Goal: Task Accomplishment & Management: Use online tool/utility

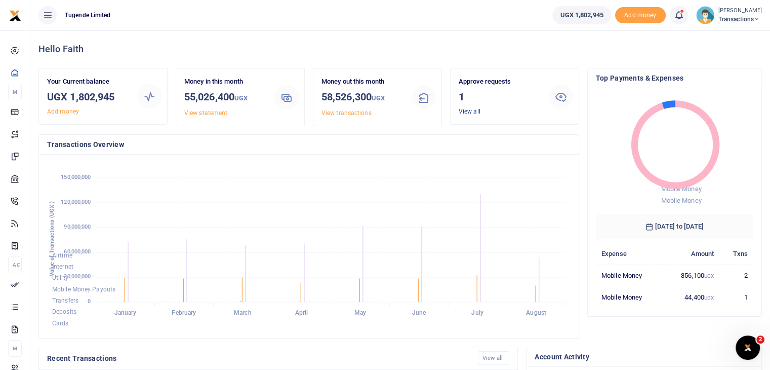
click at [464, 109] on link "View all" at bounding box center [470, 111] width 22 height 7
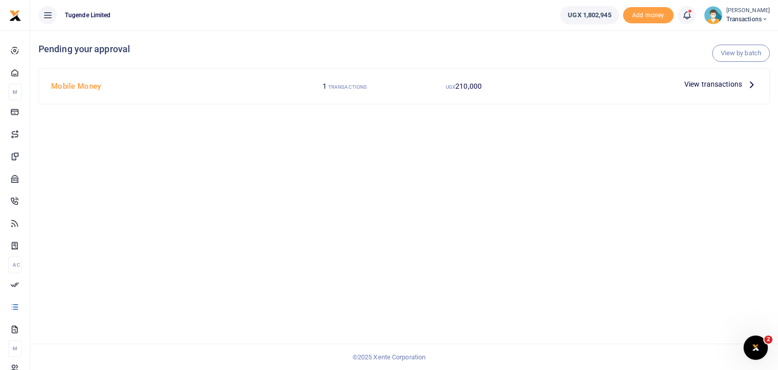
click at [703, 84] on span "View transactions" at bounding box center [713, 83] width 58 height 11
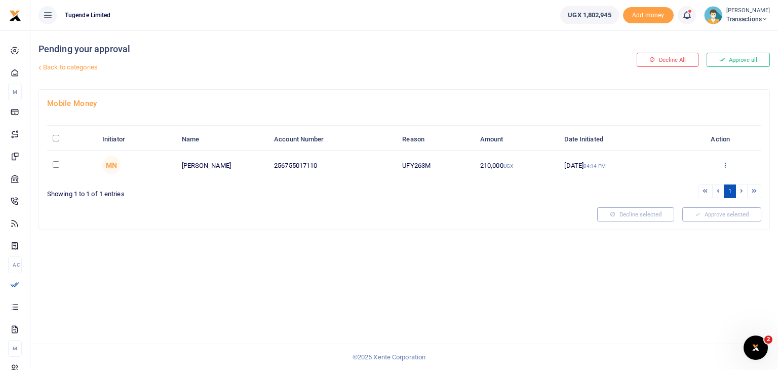
click at [723, 165] on icon at bounding box center [725, 164] width 7 height 7
click at [680, 179] on link "Approve" at bounding box center [688, 181] width 80 height 14
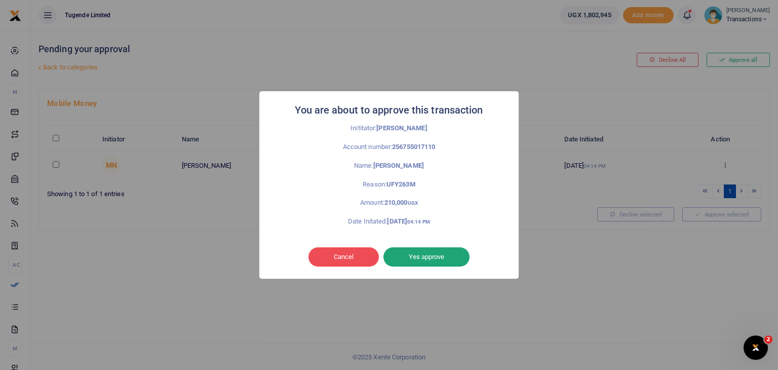
click at [429, 261] on button "Yes approve" at bounding box center [426, 256] width 86 height 19
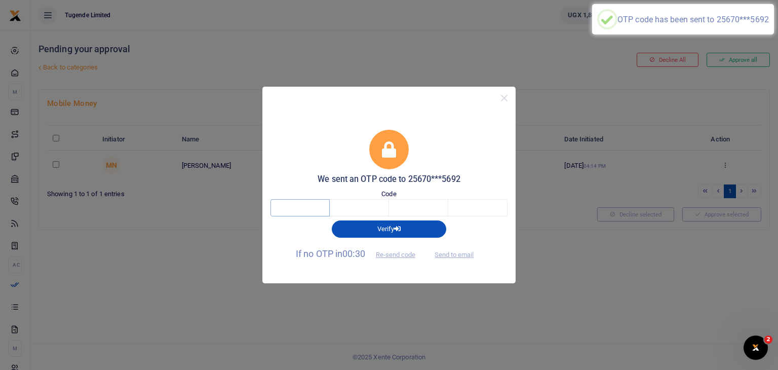
click at [291, 211] on input "text" at bounding box center [299, 207] width 59 height 17
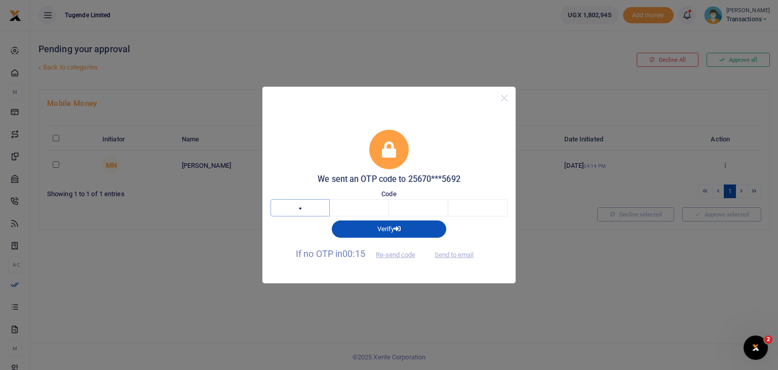
type input "2"
type input "3"
type input "1"
type input "0"
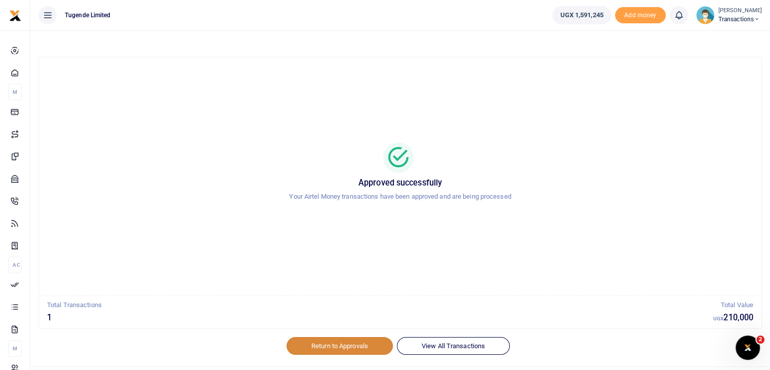
click at [334, 348] on link "Return to Approvals" at bounding box center [340, 345] width 106 height 17
